Goal: Task Accomplishment & Management: Manage account settings

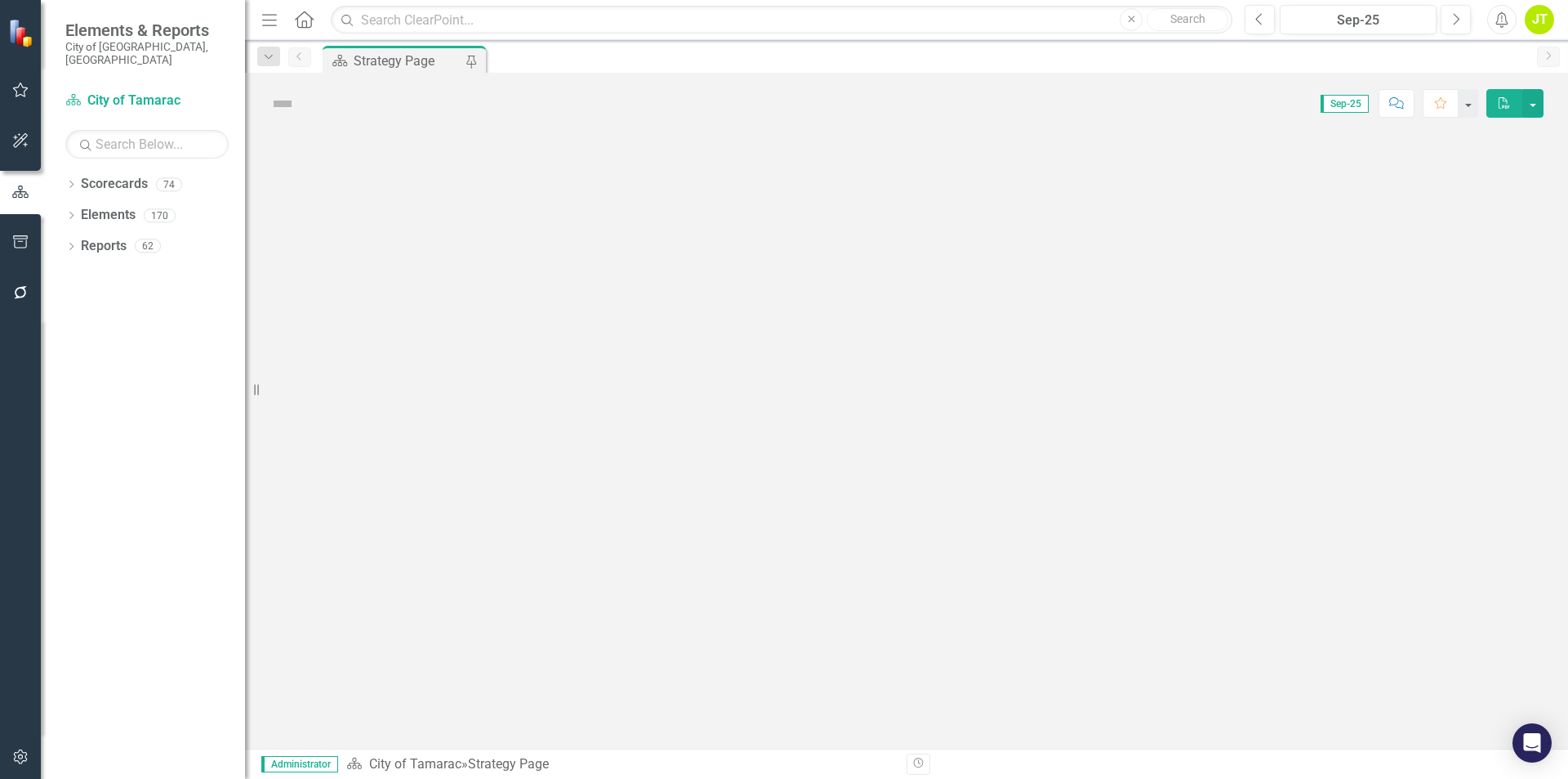
click at [71, 180] on div "Dropdown" at bounding box center [71, 187] width 12 height 14
click at [68, 274] on icon "Dropdown" at bounding box center [71, 278] width 12 height 9
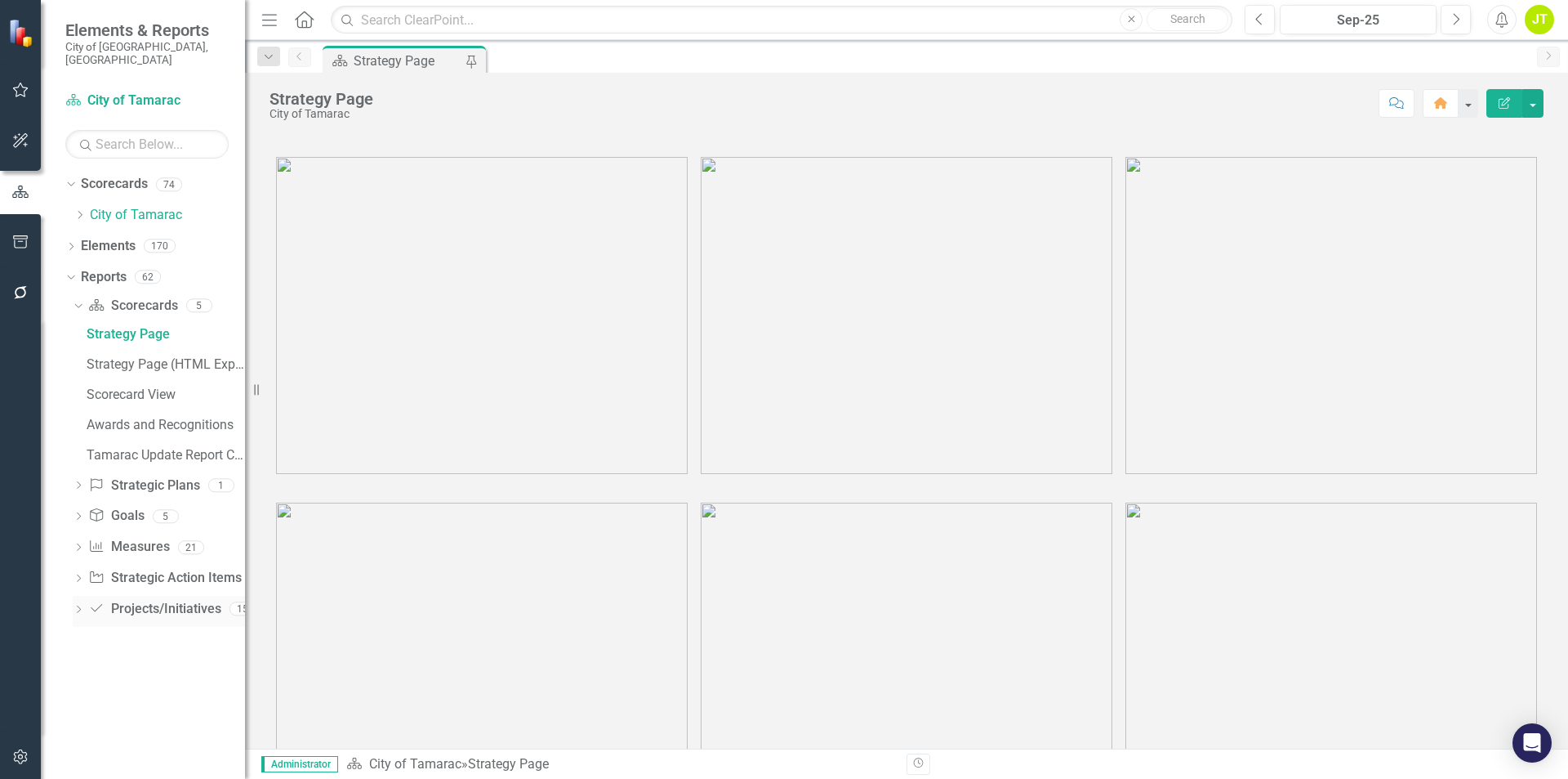
click at [74, 606] on icon "Dropdown" at bounding box center [78, 610] width 12 height 9
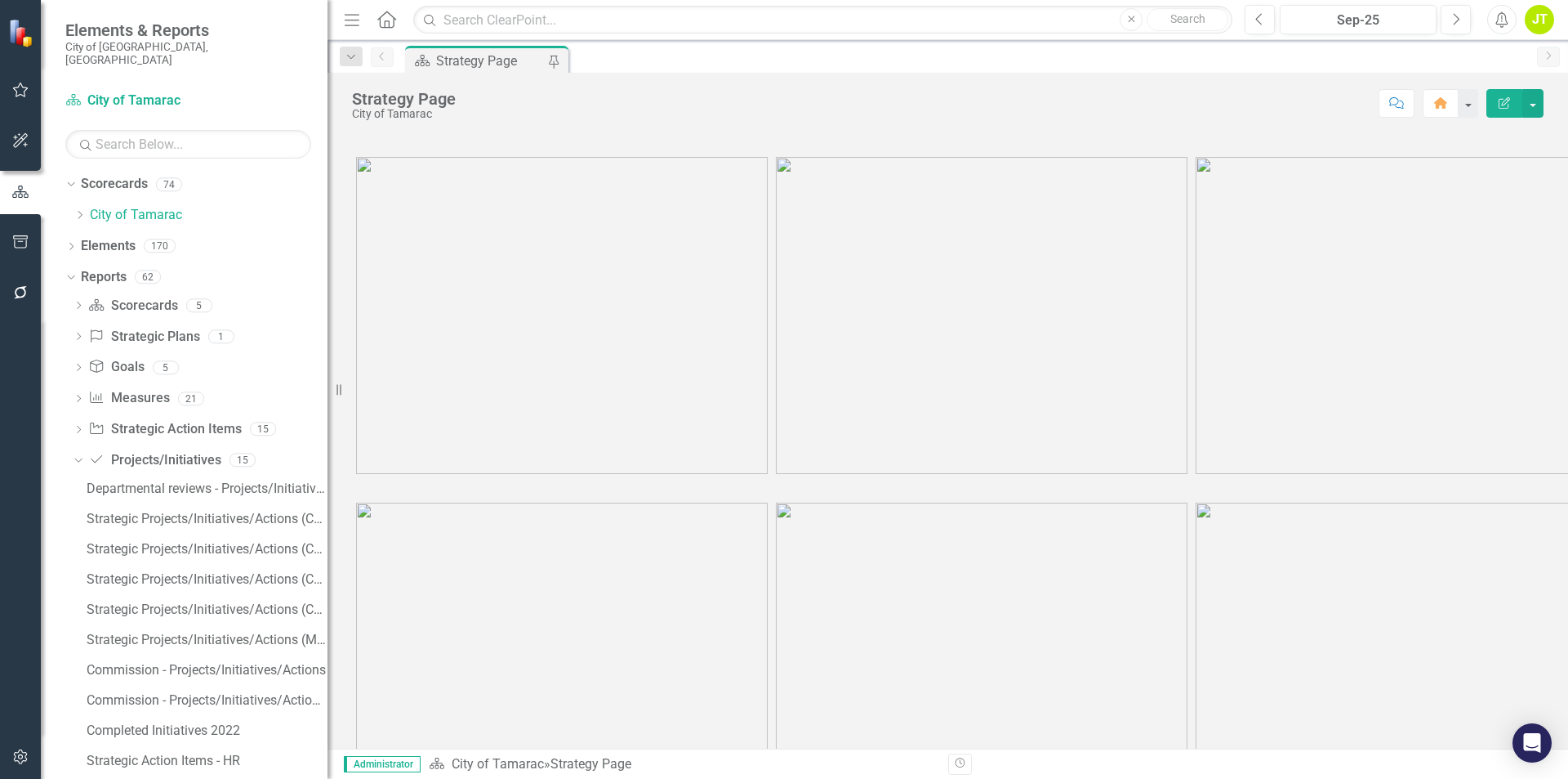
drag, startPoint x: 245, startPoint y: 515, endPoint x: 311, endPoint y: 519, distance: 66.1
click at [328, 519] on div "Resize" at bounding box center [334, 390] width 13 height 779
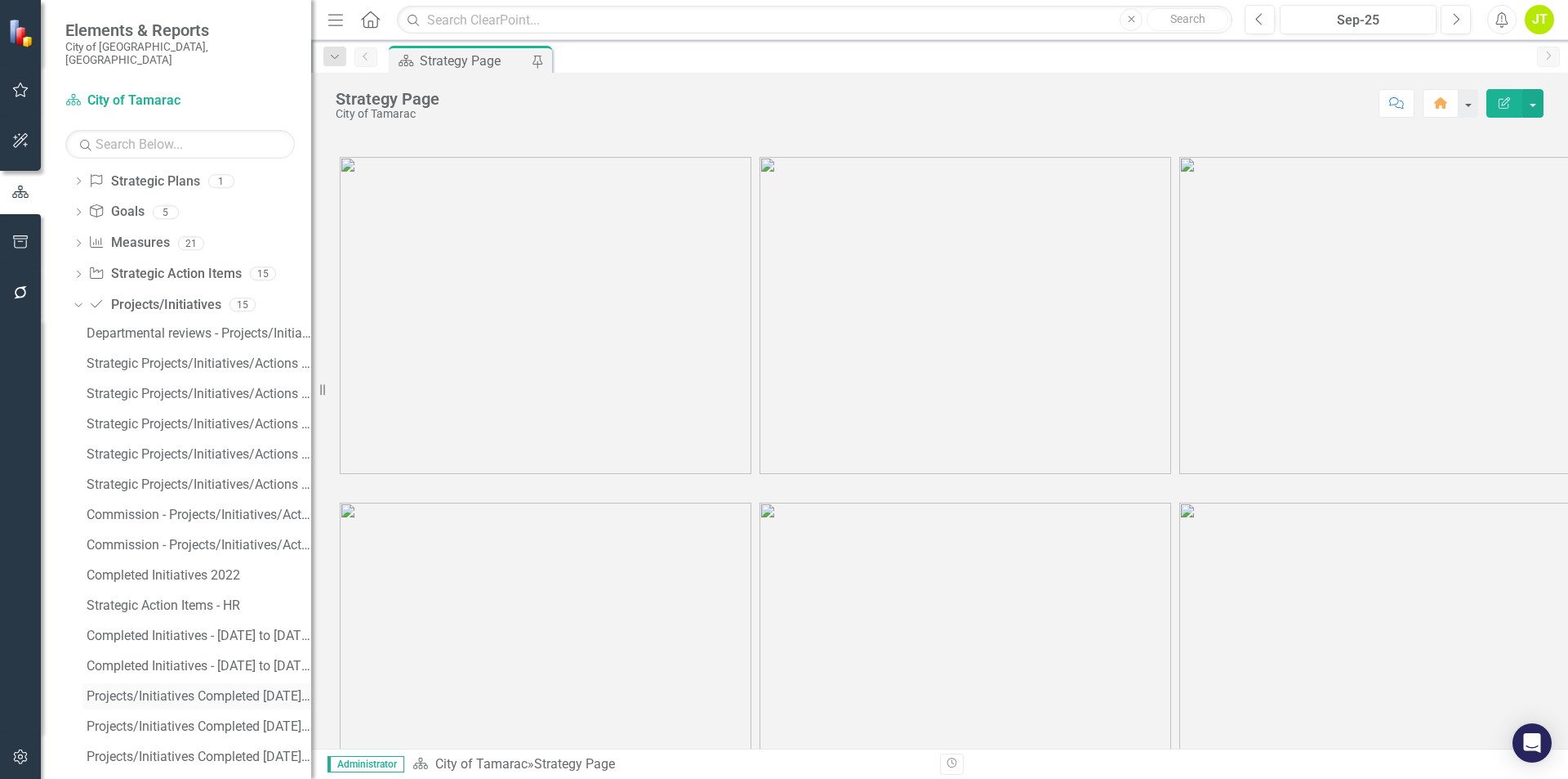
scroll to position [161, 0]
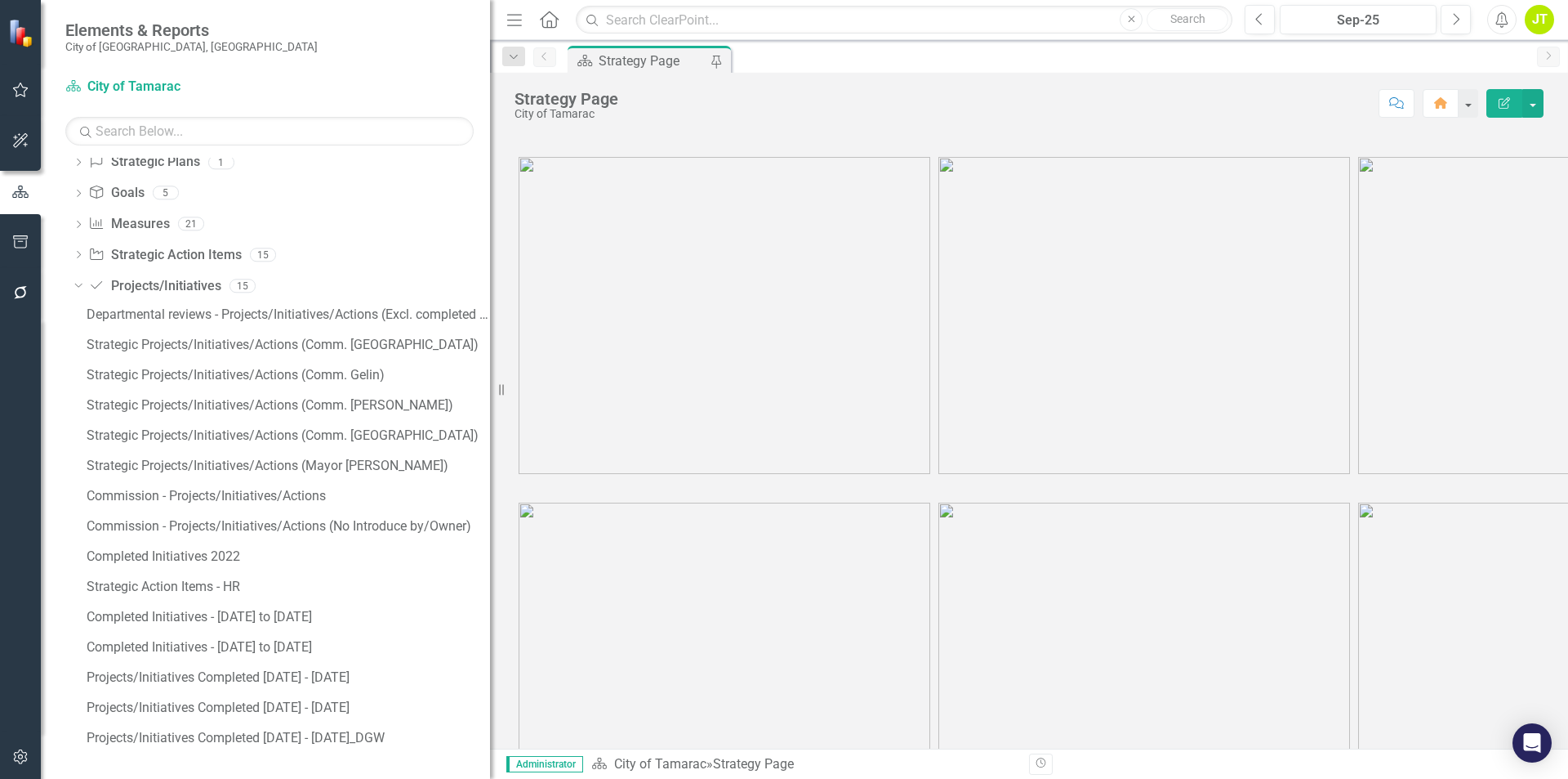
drag, startPoint x: 315, startPoint y: 351, endPoint x: 615, endPoint y: 378, distance: 301.2
click at [615, 378] on div "Elements & Reports City of [GEOGRAPHIC_DATA], [GEOGRAPHIC_DATA] Scorecard City …" at bounding box center [784, 390] width 1568 height 779
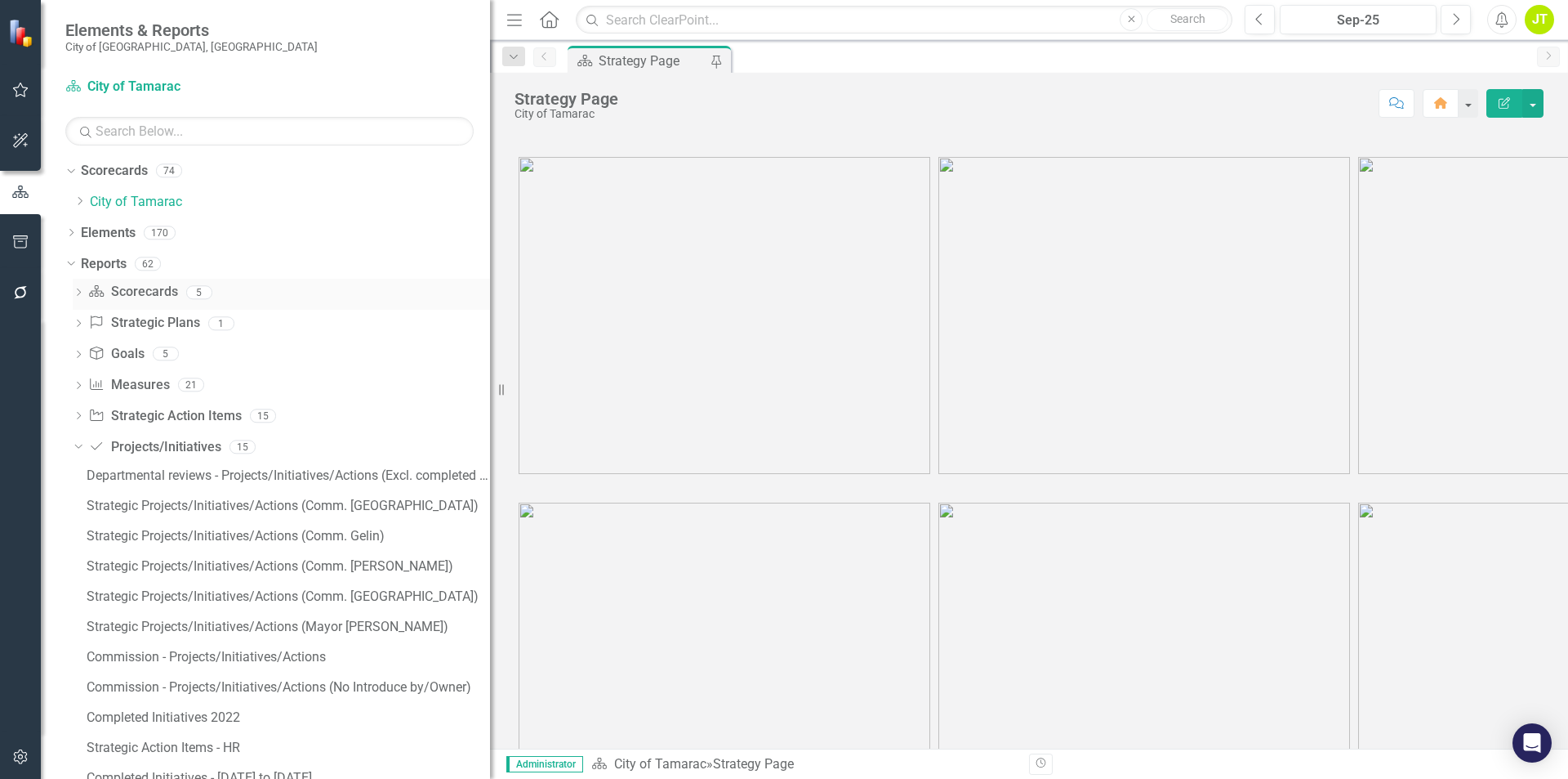
click at [80, 289] on icon "Dropdown" at bounding box center [78, 293] width 12 height 9
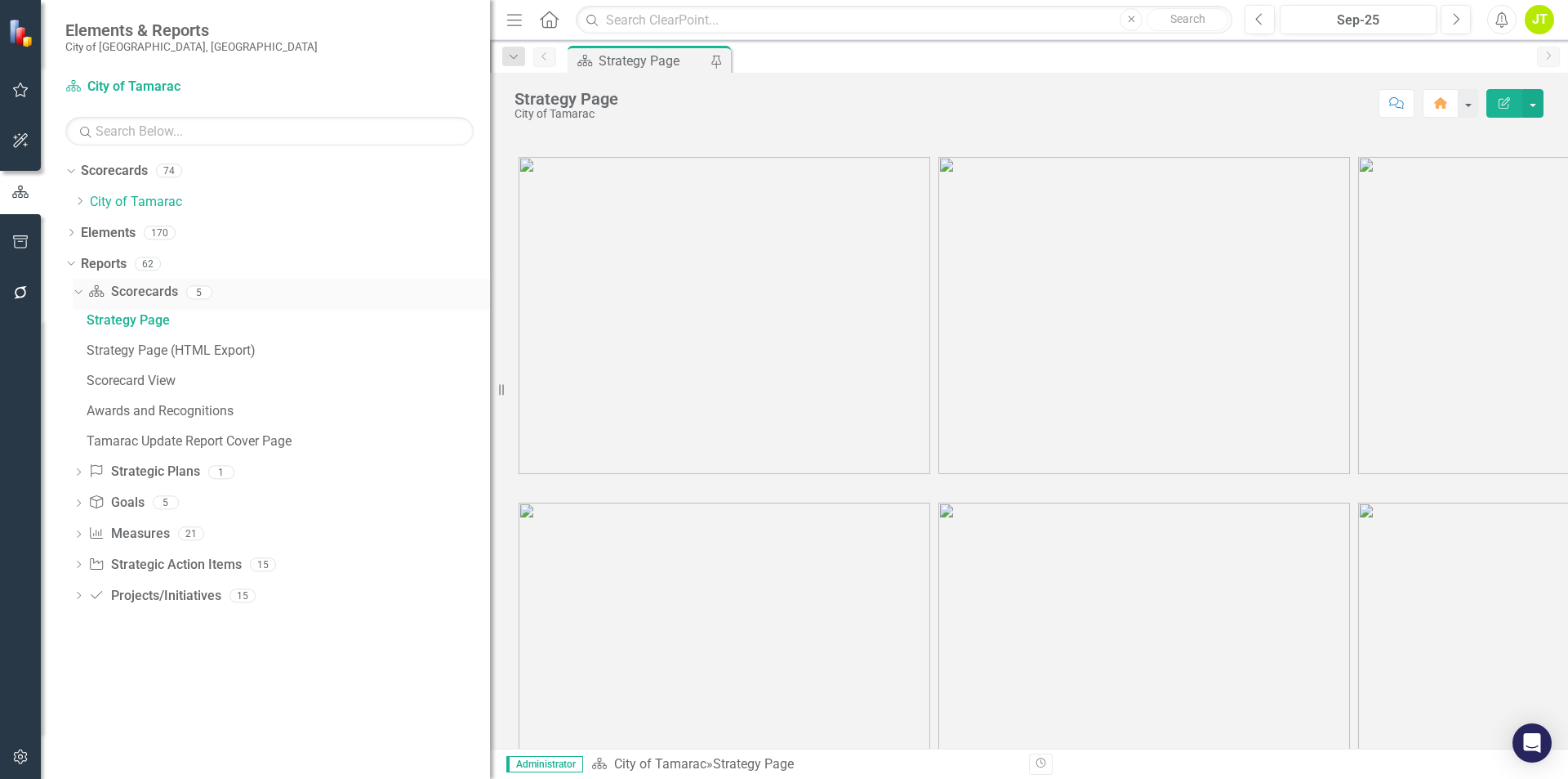
click at [73, 291] on icon "Dropdown" at bounding box center [75, 292] width 9 height 12
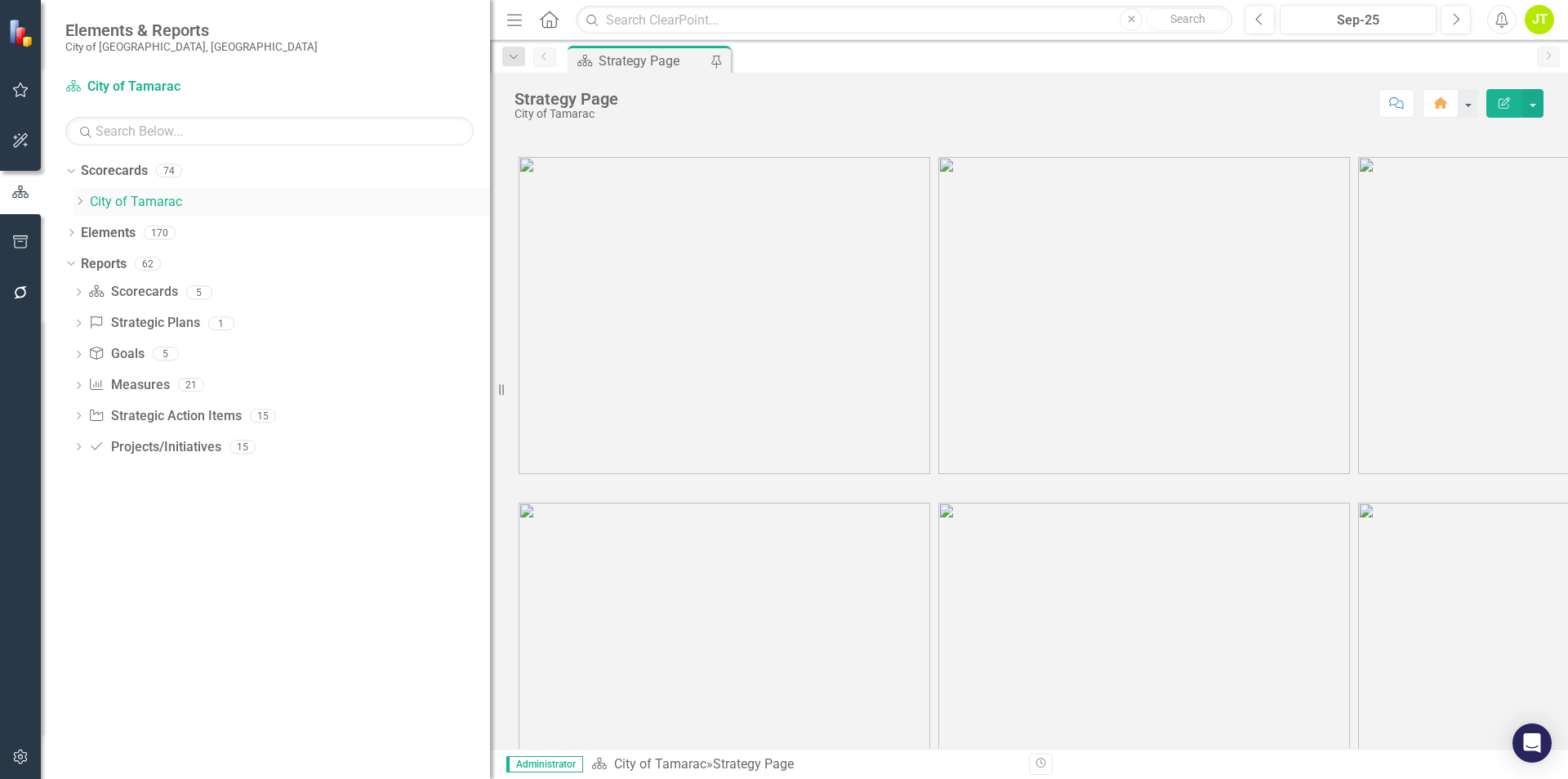
click at [75, 204] on icon "Dropdown" at bounding box center [79, 201] width 12 height 10
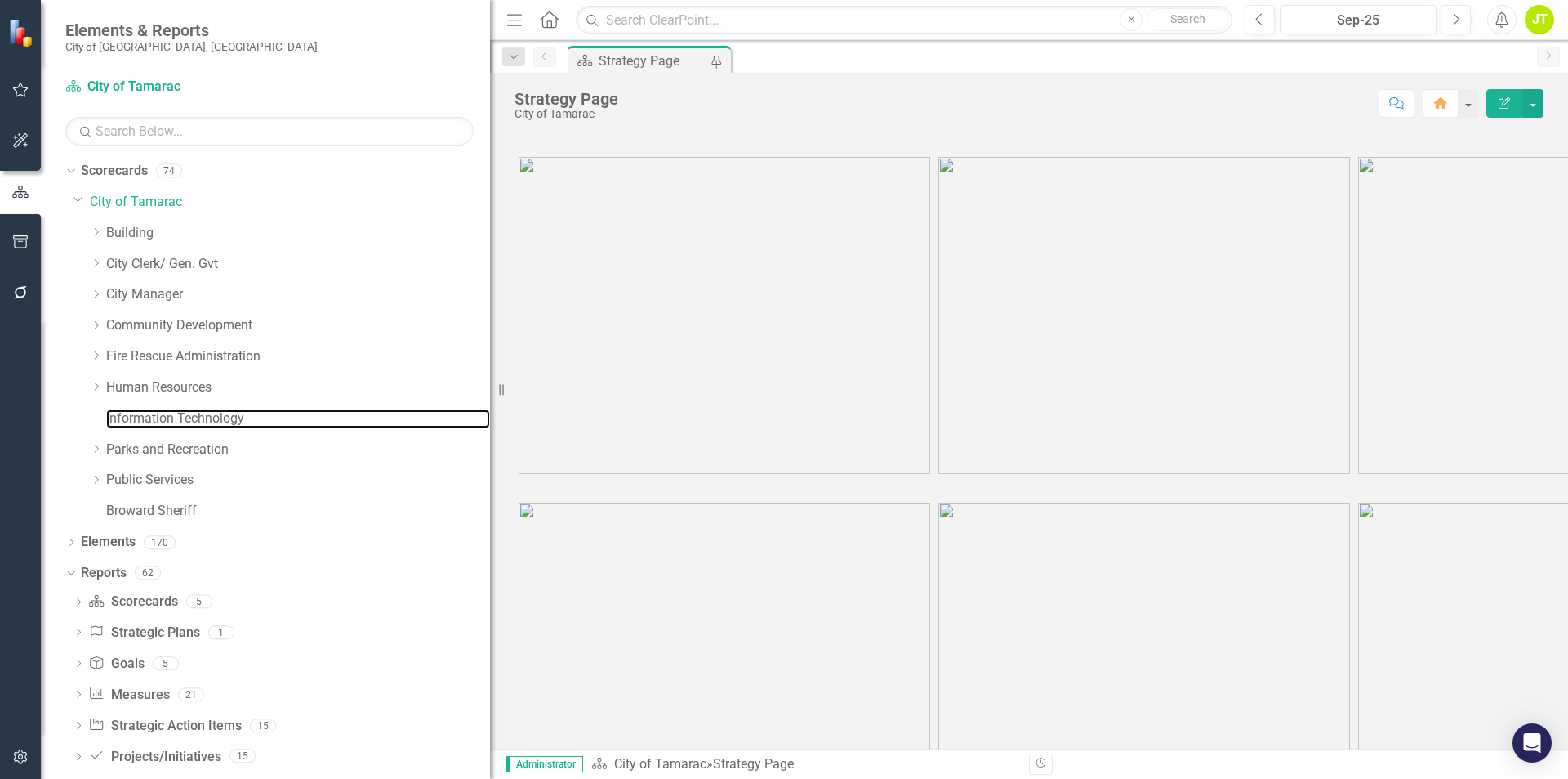
click at [121, 411] on link "Information Technology" at bounding box center [298, 418] width 383 height 19
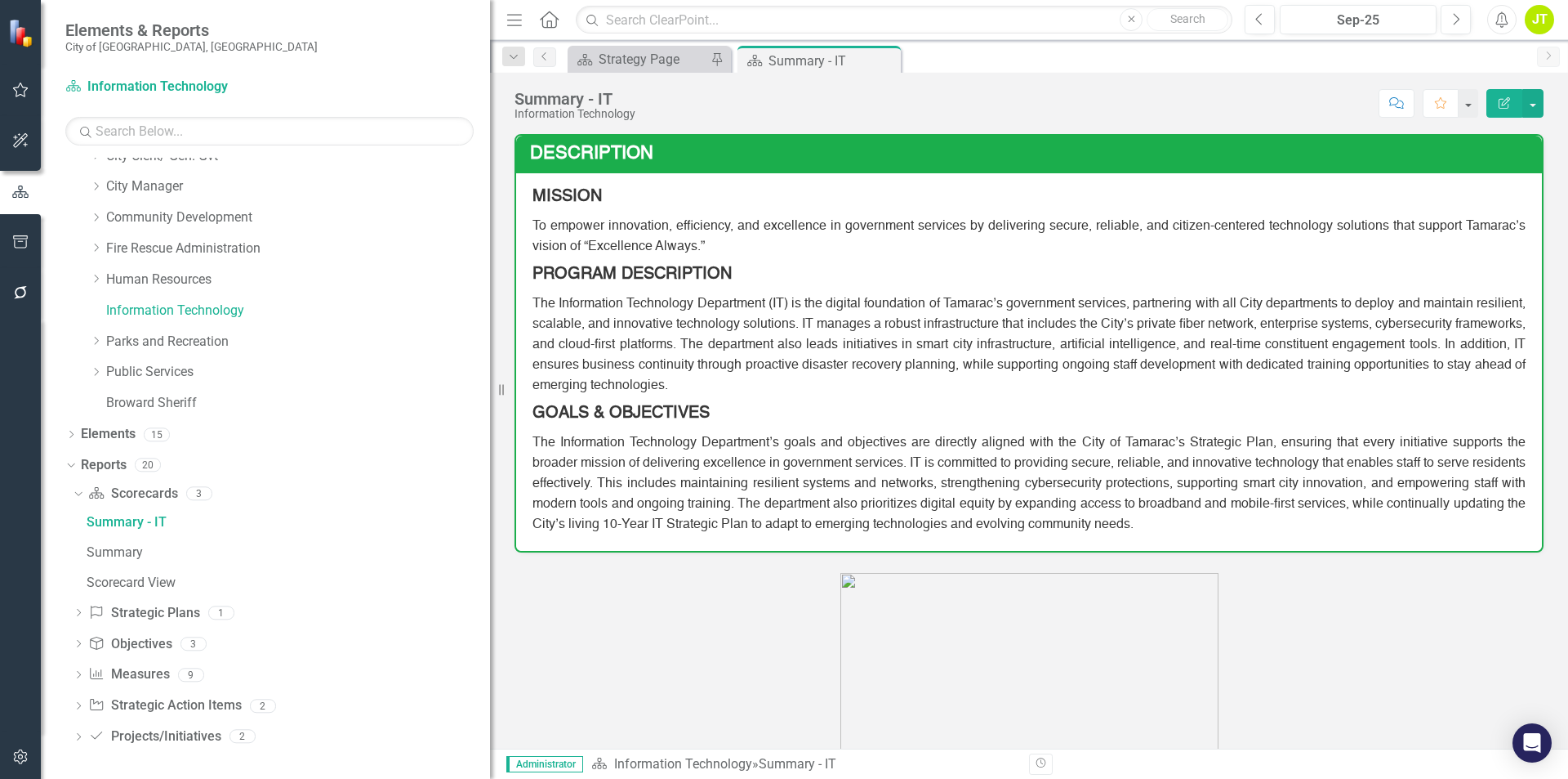
click at [83, 738] on icon "Dropdown" at bounding box center [78, 737] width 12 height 9
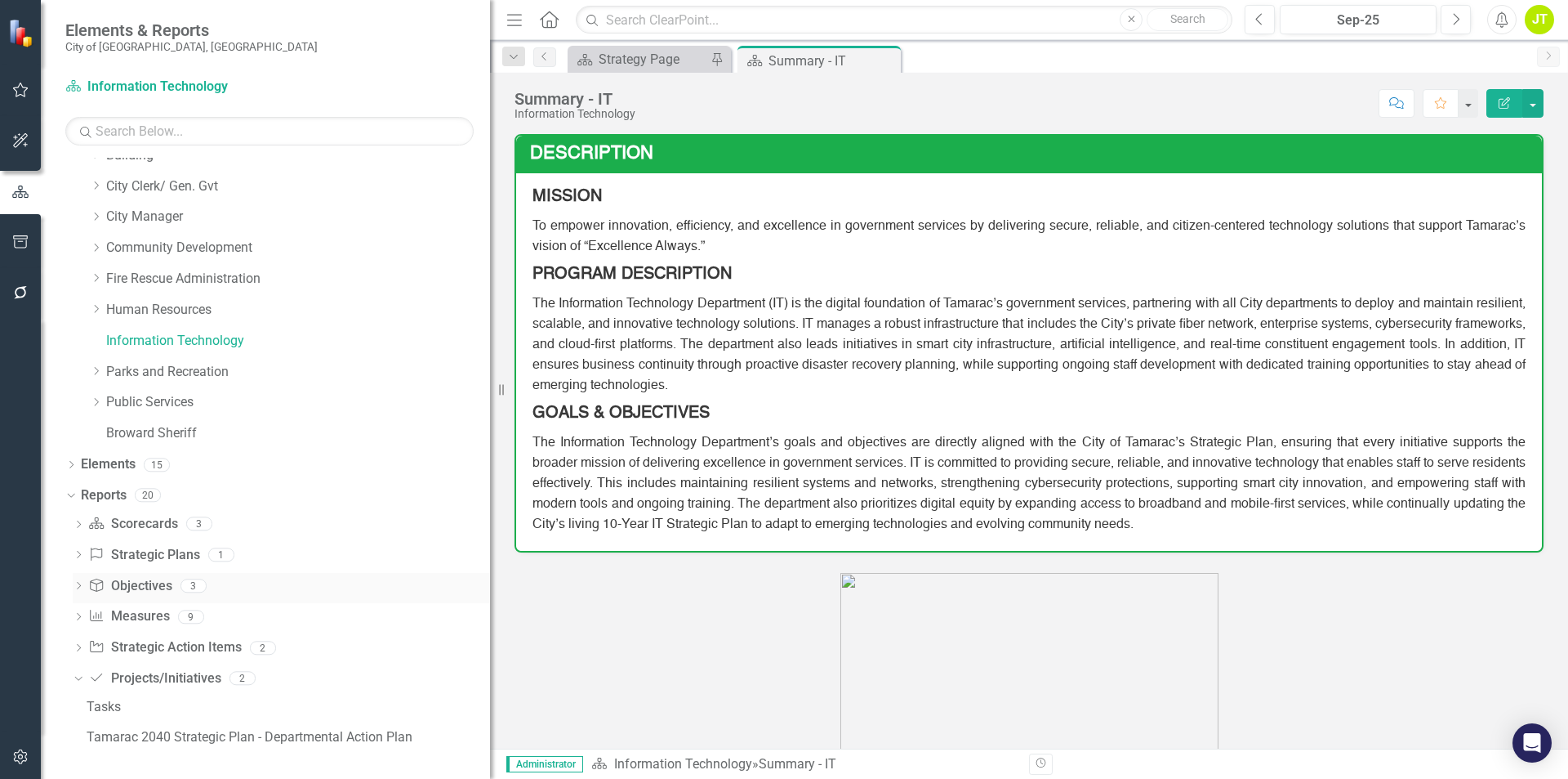
scroll to position [78, 0]
click at [186, 734] on div "Tamarac 2040 Strategic Plan - Departmental Action Plan" at bounding box center [288, 736] width 403 height 15
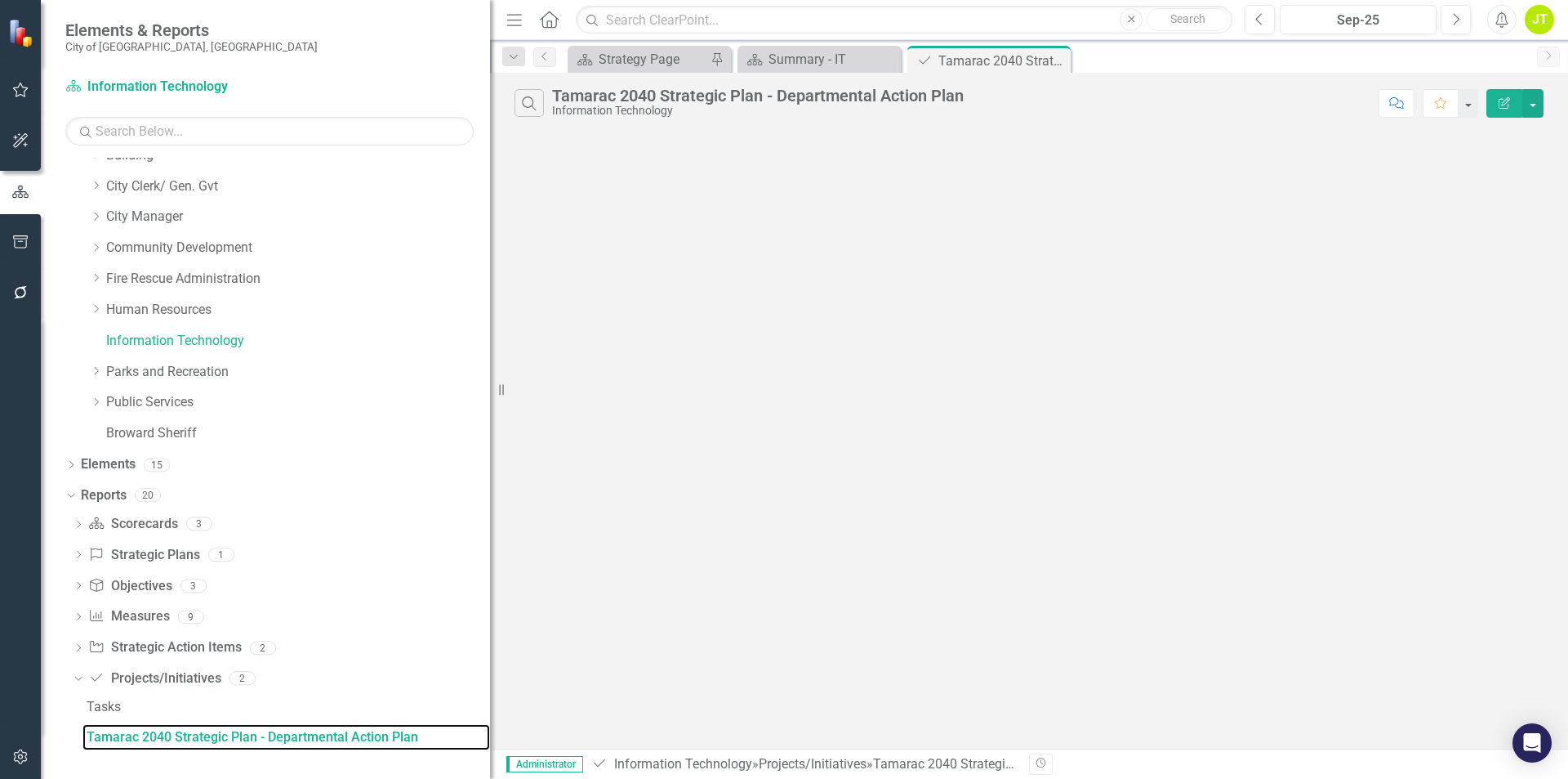
scroll to position [49, 0]
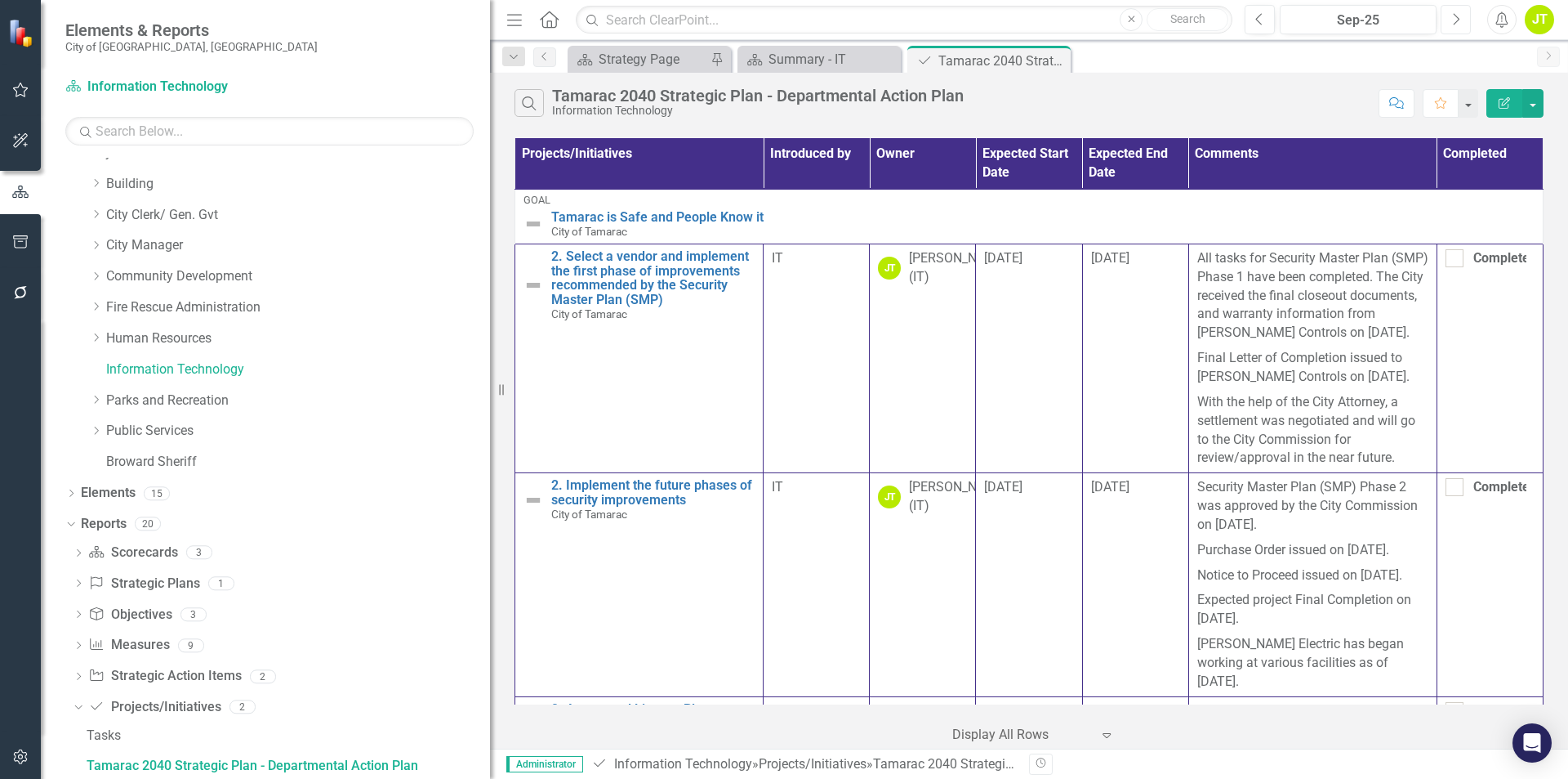
click at [1454, 23] on icon "Next" at bounding box center [1455, 19] width 9 height 15
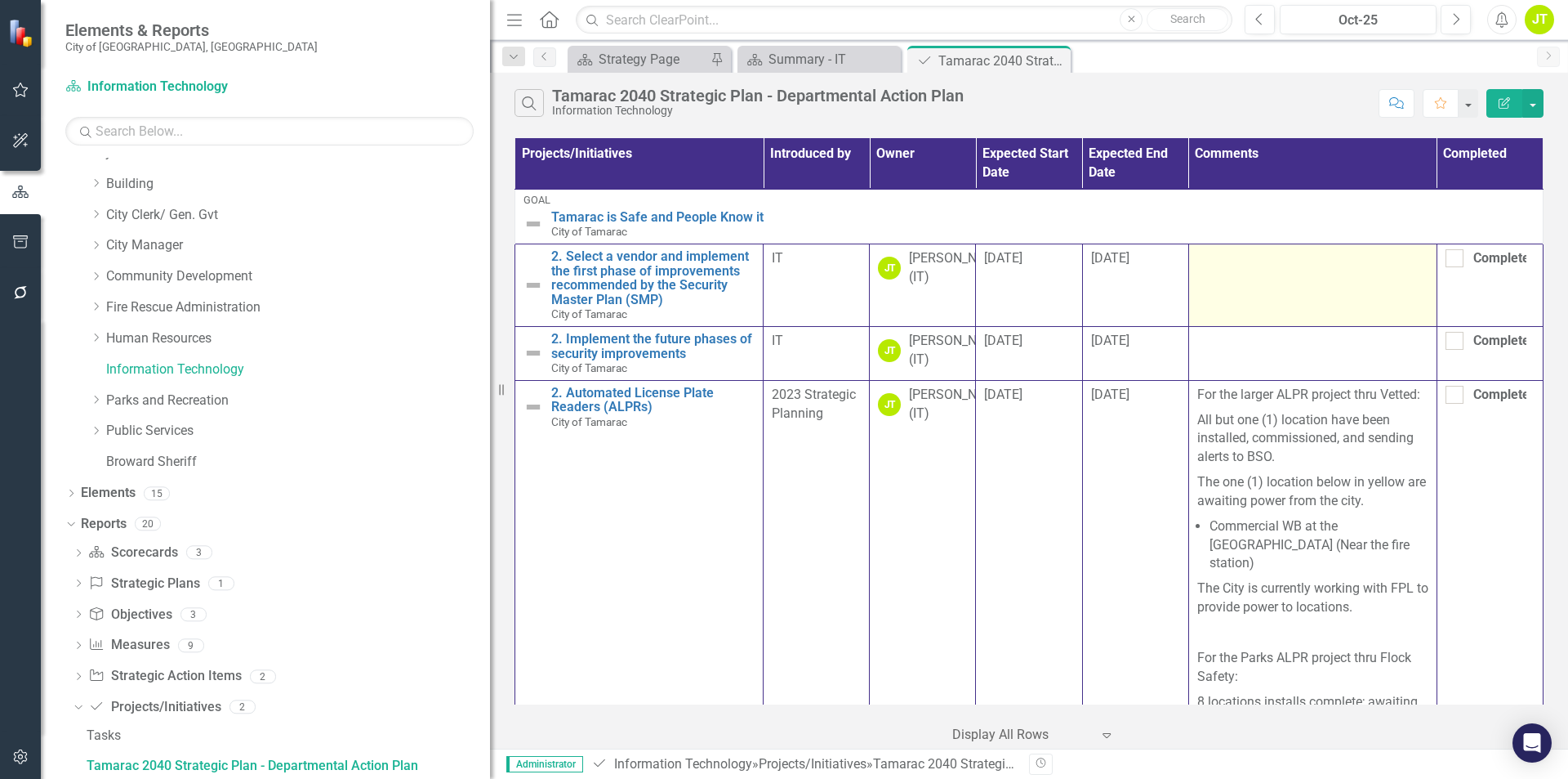
click at [1285, 274] on td at bounding box center [1312, 284] width 248 height 82
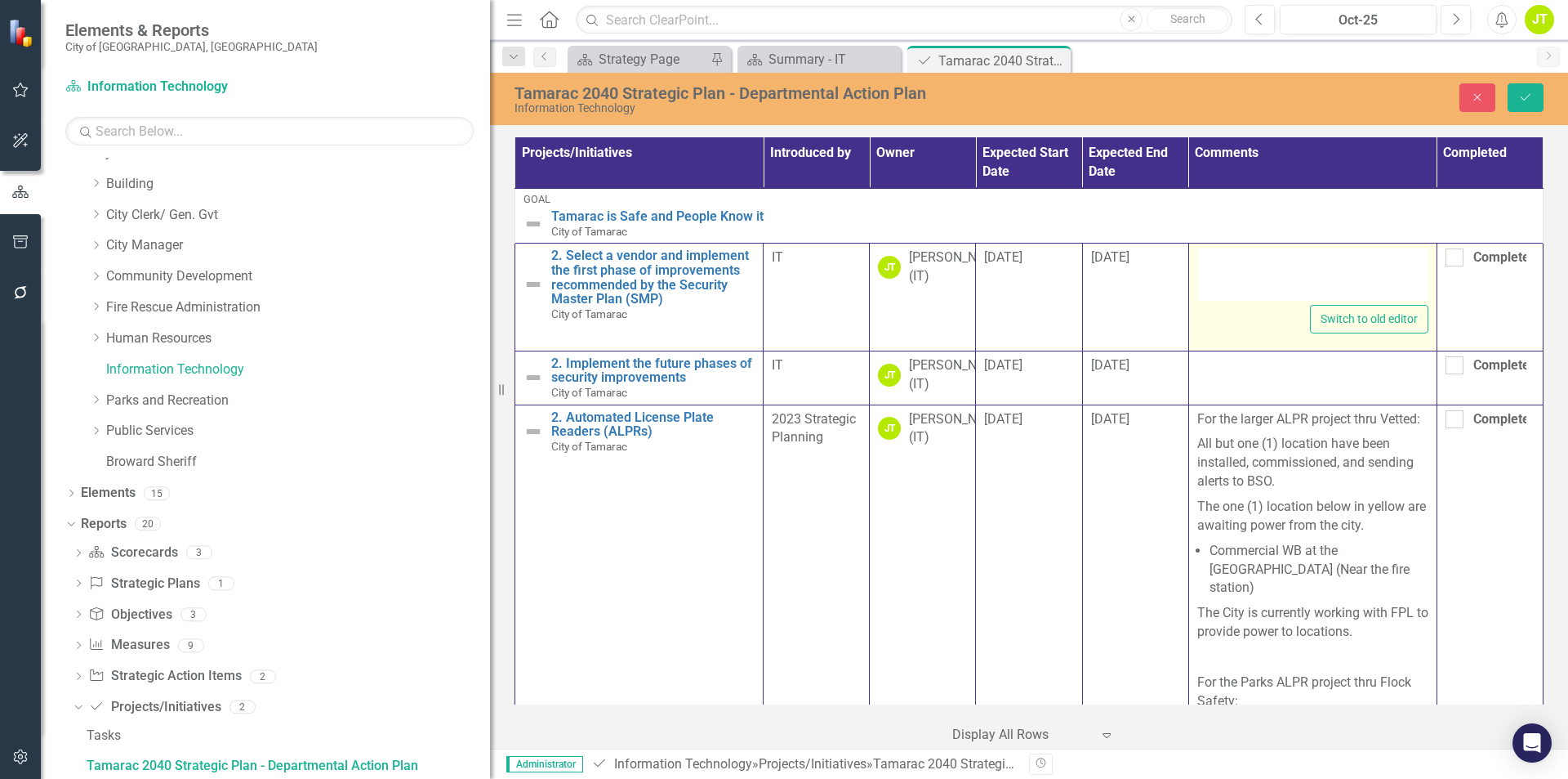
click at [1228, 268] on div at bounding box center [1312, 274] width 231 height 53
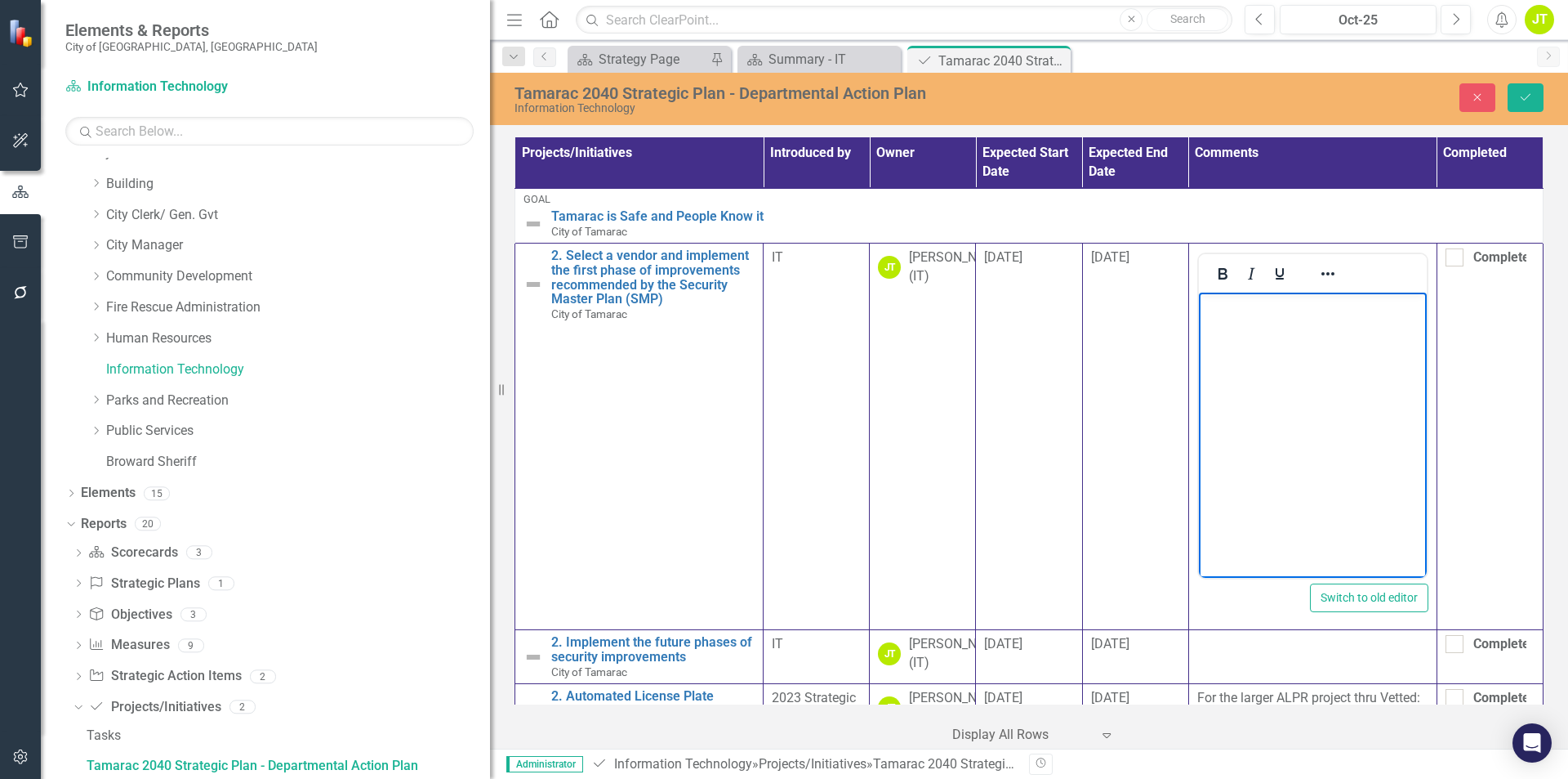
click at [1255, 296] on p "Rich Text Area. Press ALT-0 for help." at bounding box center [1311, 306] width 219 height 20
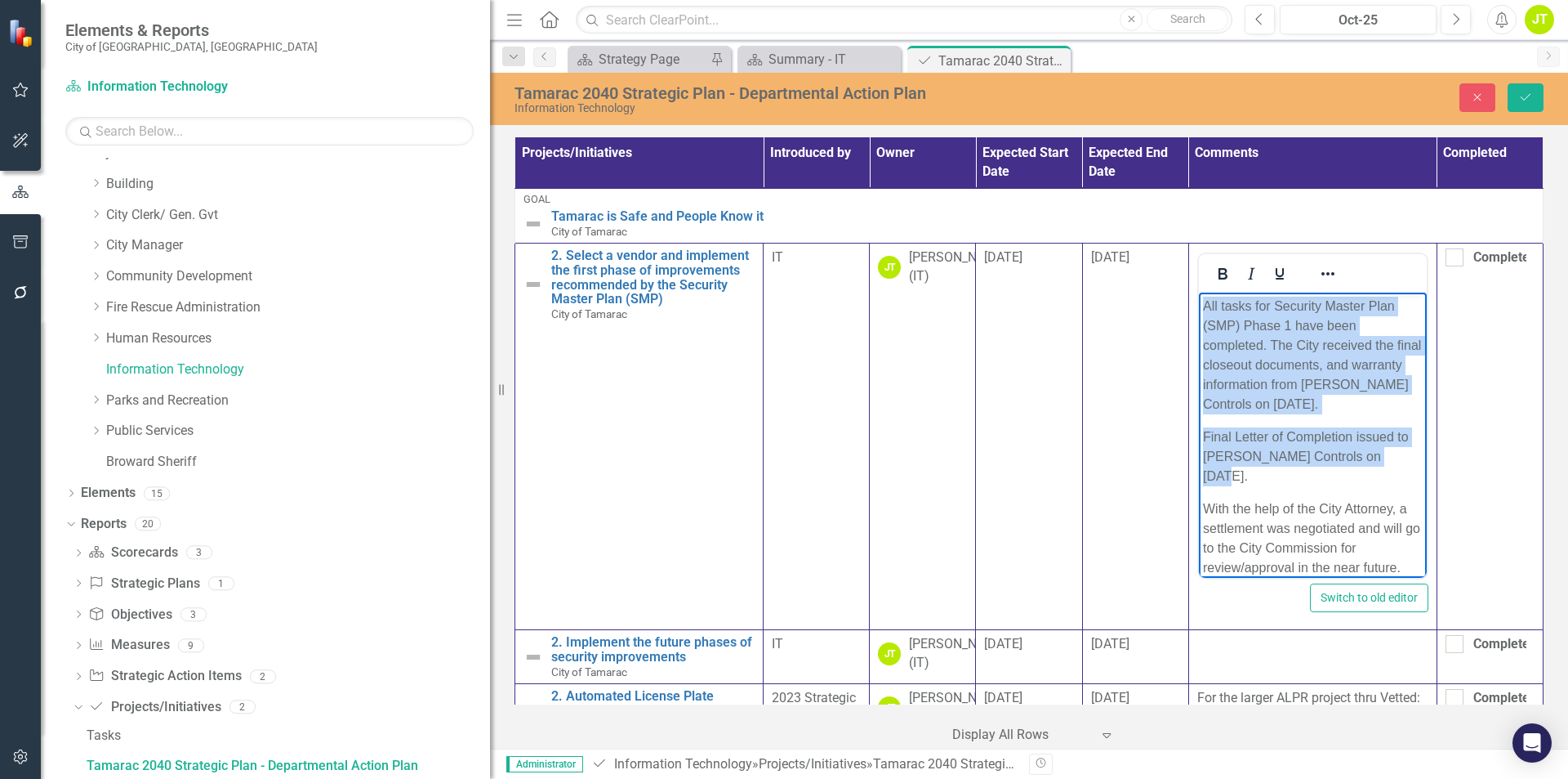
drag, startPoint x: 1398, startPoint y: 454, endPoint x: 2384, endPoint y: 617, distance: 999.4
click at [1198, 292] on html "All tasks for Security Master Plan (SMP) Phase 1 have been completed. The City …" at bounding box center [1311, 443] width 227 height 302
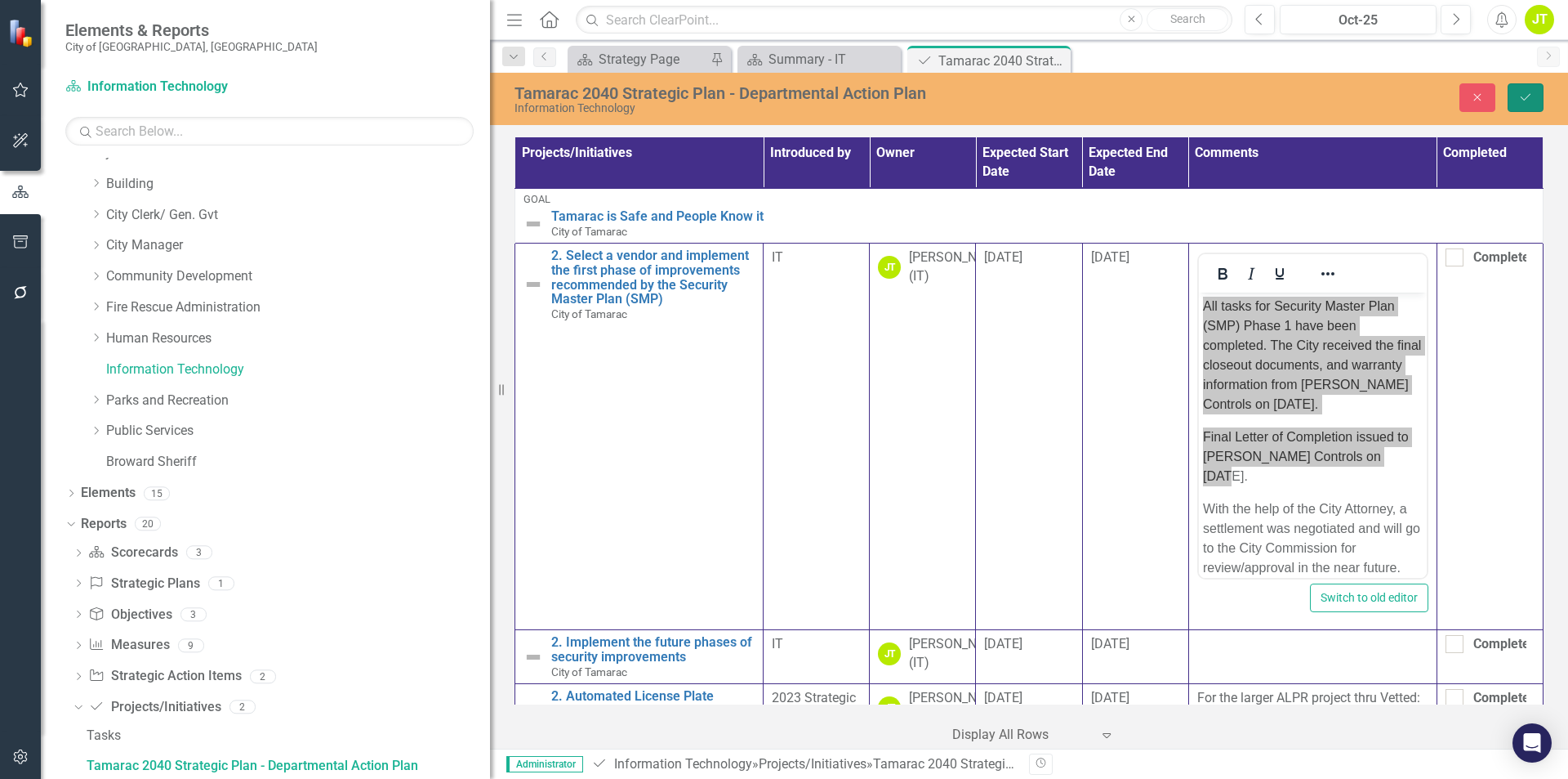
click at [1522, 97] on icon "Save" at bounding box center [1525, 97] width 15 height 12
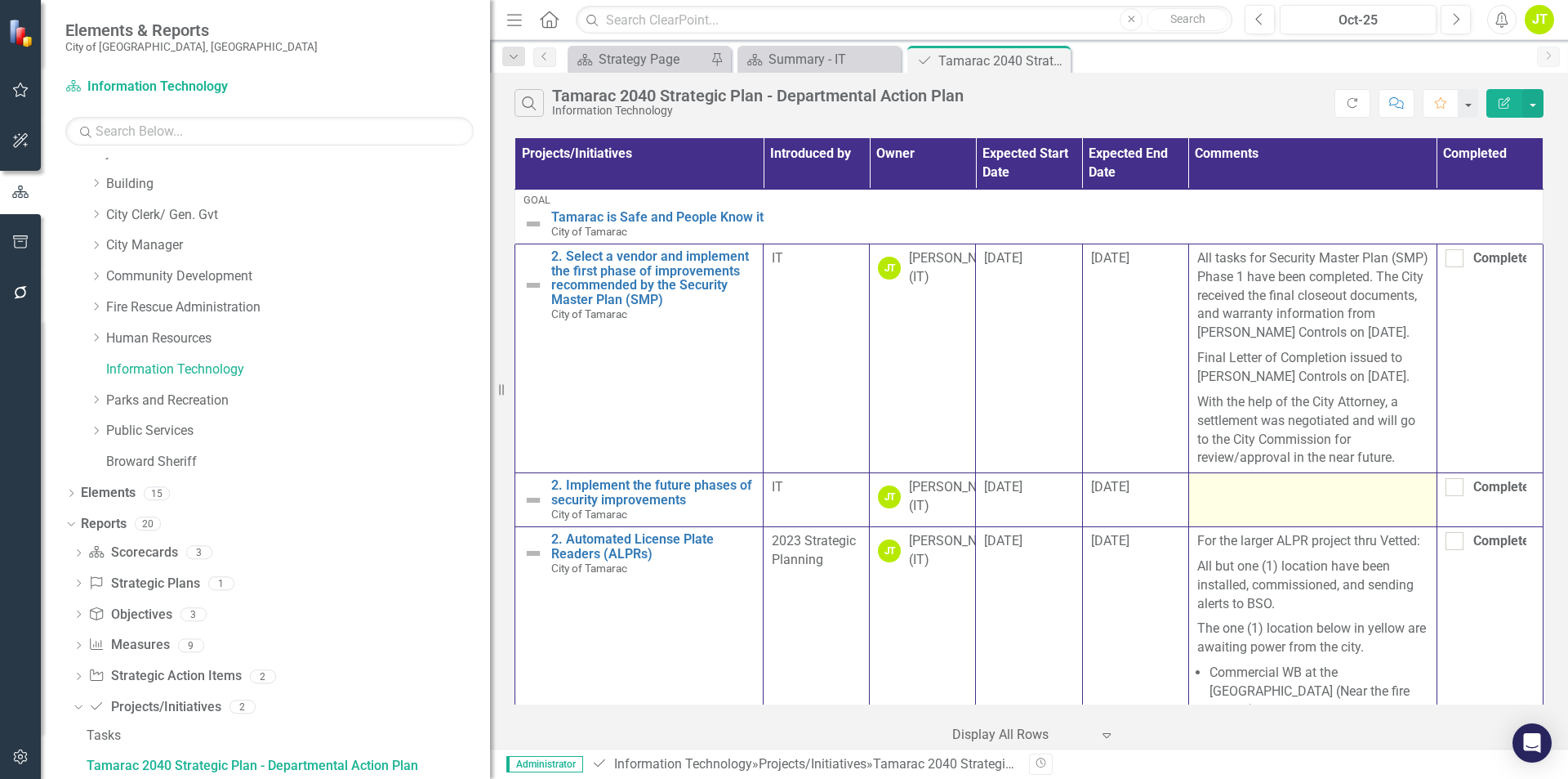
click at [1312, 509] on td at bounding box center [1312, 500] width 248 height 54
click at [1312, 508] on td at bounding box center [1312, 500] width 248 height 54
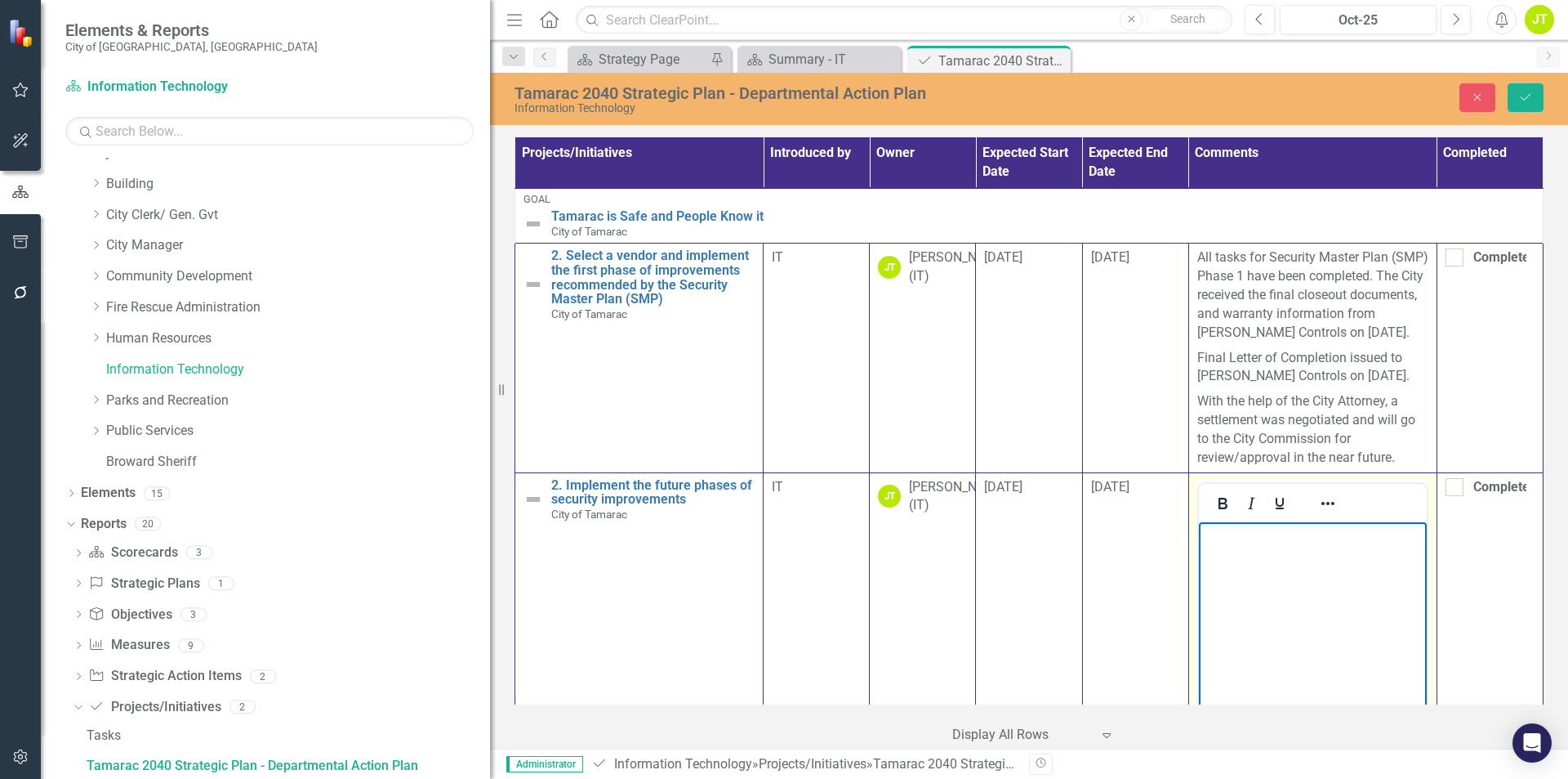
click at [1302, 544] on p "Rich Text Area. Press ALT-0 for help." at bounding box center [1311, 536] width 219 height 20
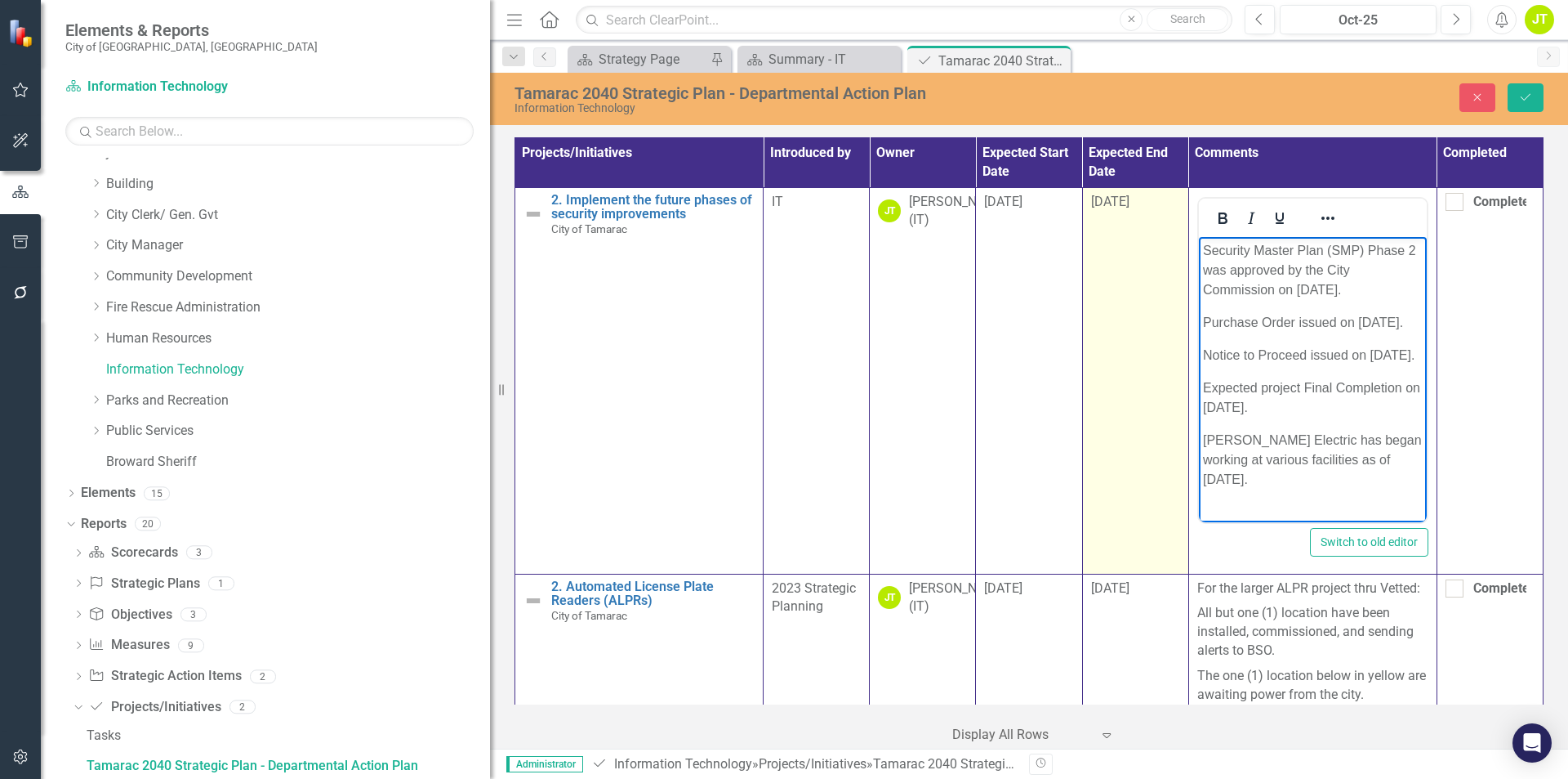
scroll to position [256, 0]
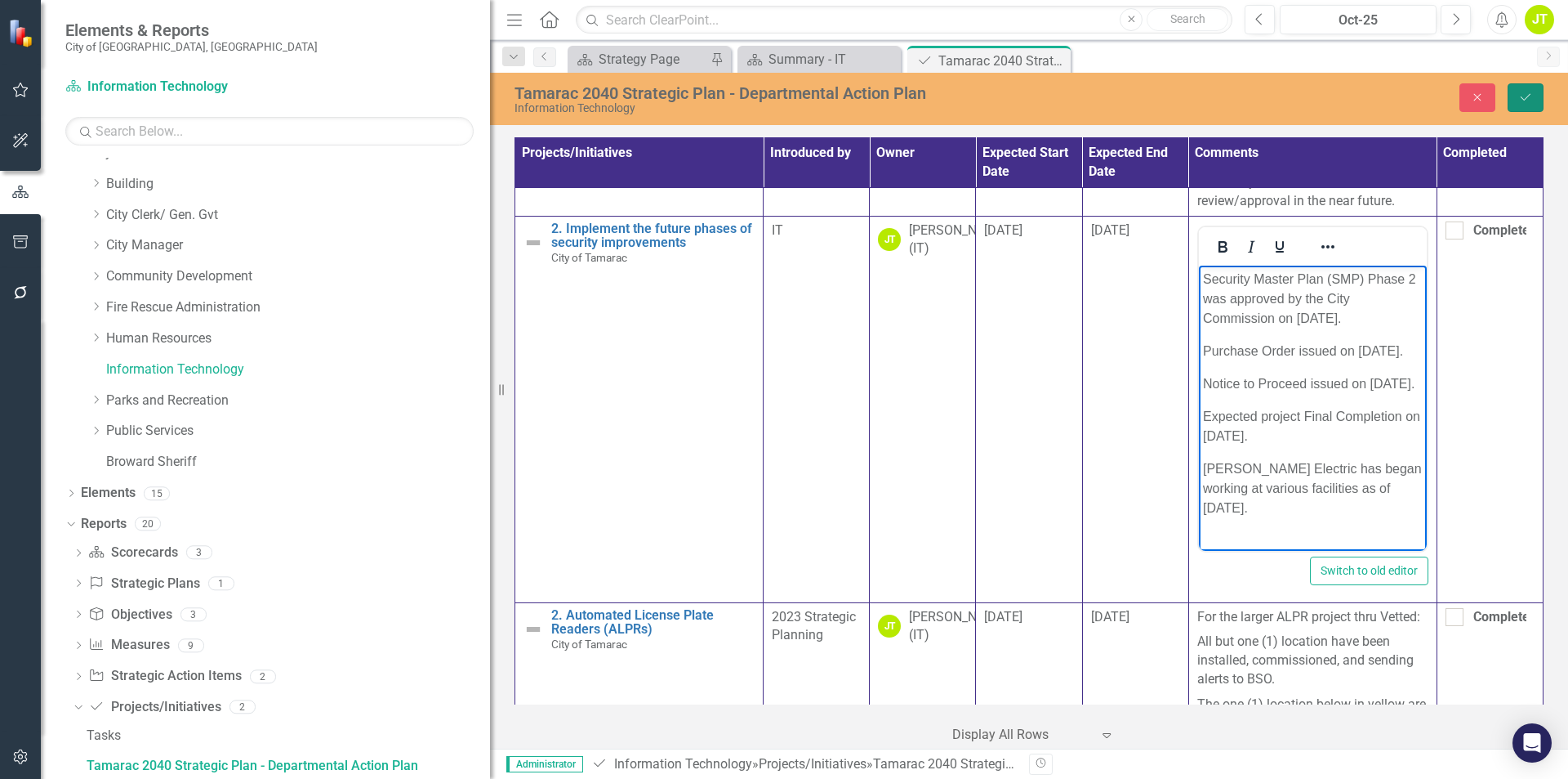
click at [1535, 98] on button "Save" at bounding box center [1525, 97] width 36 height 29
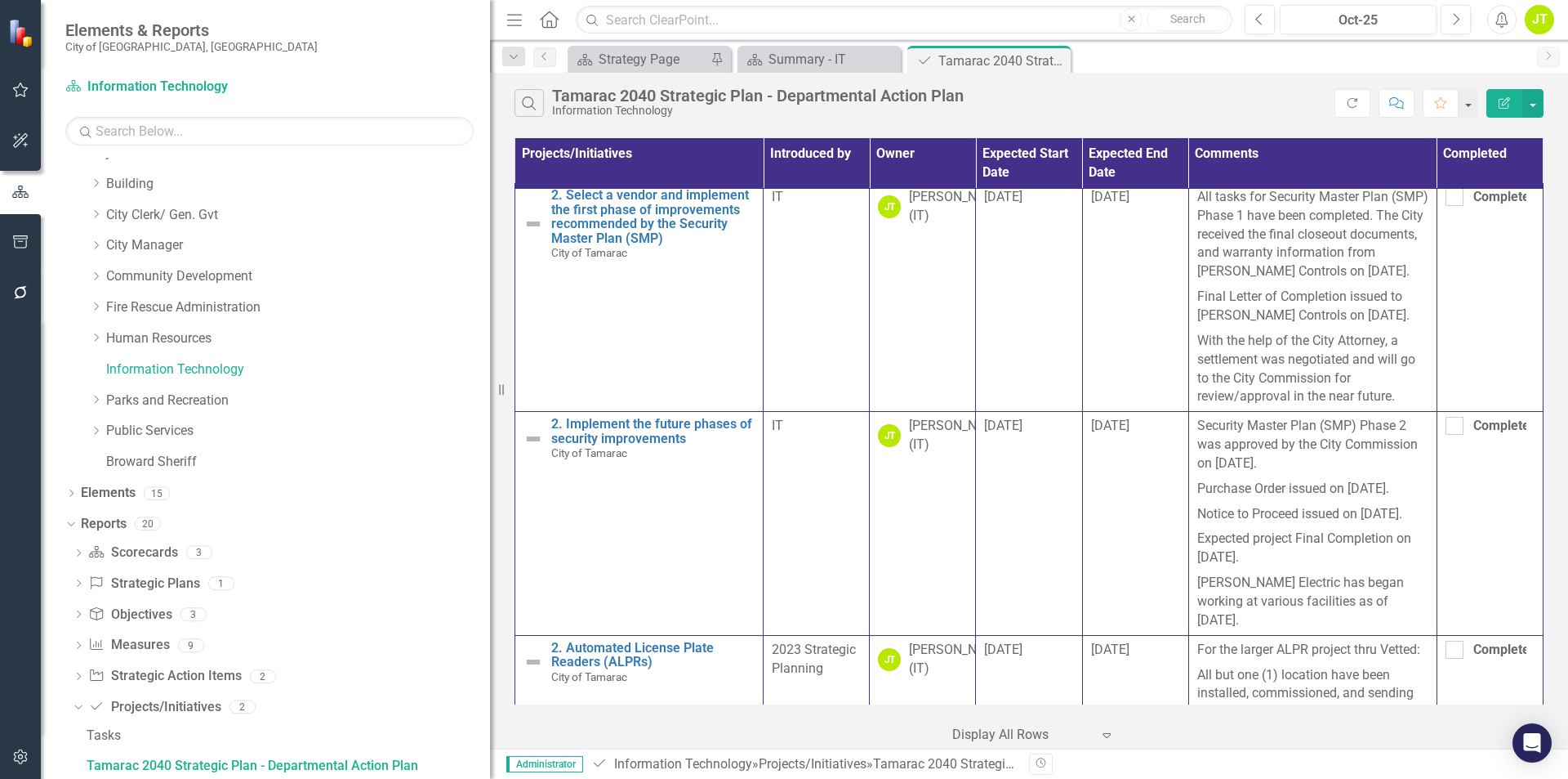
scroll to position [0, 0]
